Goal: Task Accomplishment & Management: Manage account settings

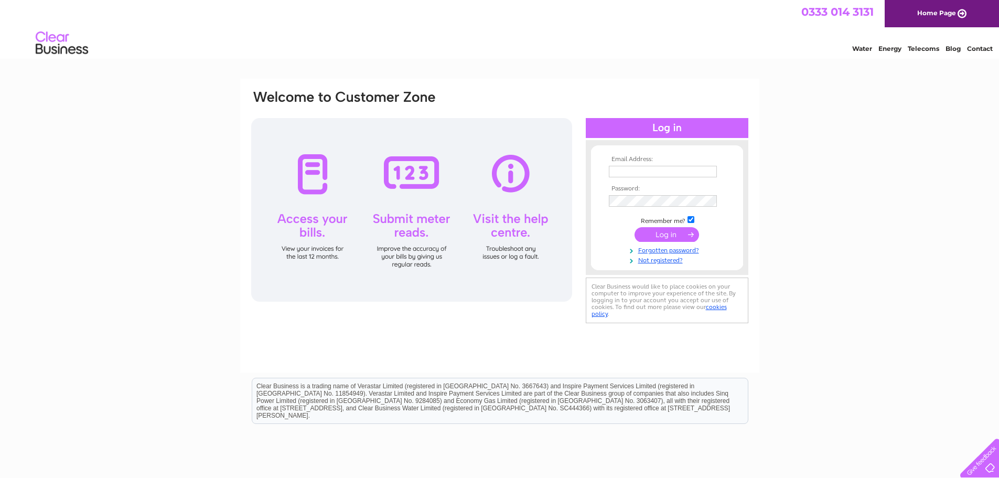
click at [631, 163] on td at bounding box center [667, 171] width 122 height 17
click at [631, 169] on input "text" at bounding box center [663, 172] width 109 height 13
click at [630, 166] on input "text" at bounding box center [663, 172] width 109 height 13
type input "esnook@allegisgroup.com"
click at [635, 228] on input "submit" at bounding box center [667, 235] width 65 height 15
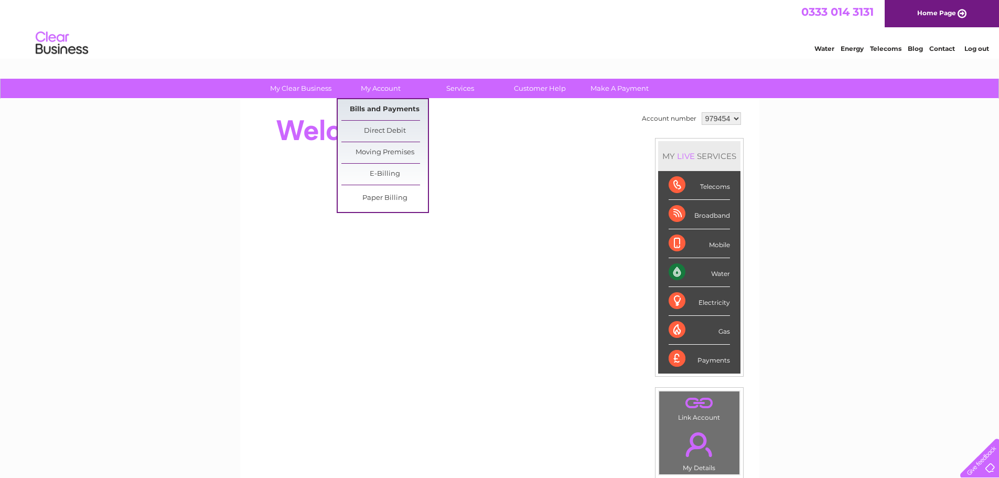
click at [368, 101] on link "Bills and Payments" at bounding box center [384, 109] width 87 height 21
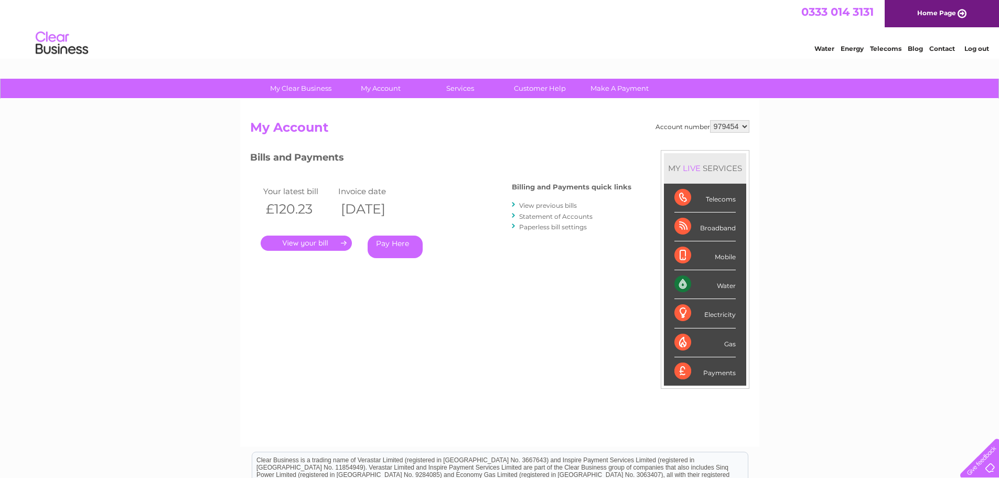
click at [315, 240] on link "." at bounding box center [306, 242] width 91 height 15
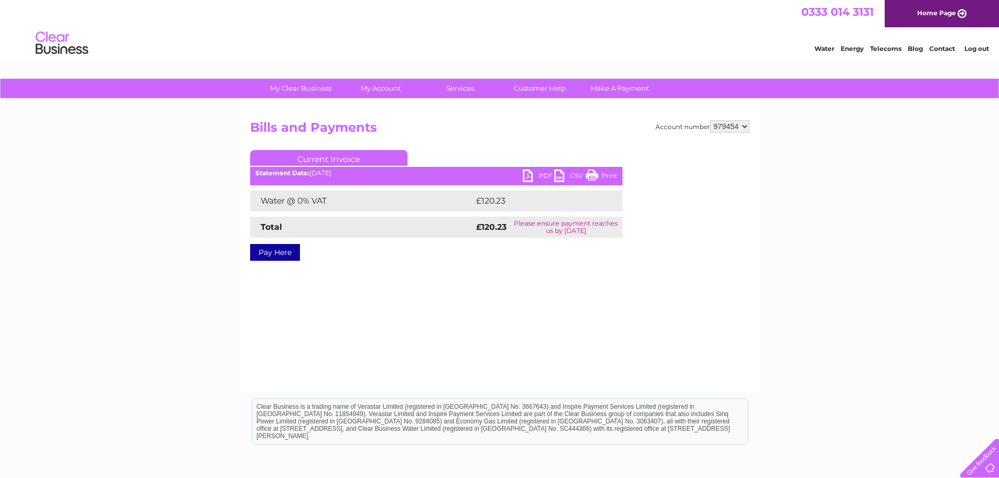
click at [521, 177] on div "Statement Date: 02/10/2025" at bounding box center [436, 172] width 372 height 7
click at [527, 175] on link "PDF" at bounding box center [538, 176] width 31 height 15
